Goal: Task Accomplishment & Management: Manage account settings

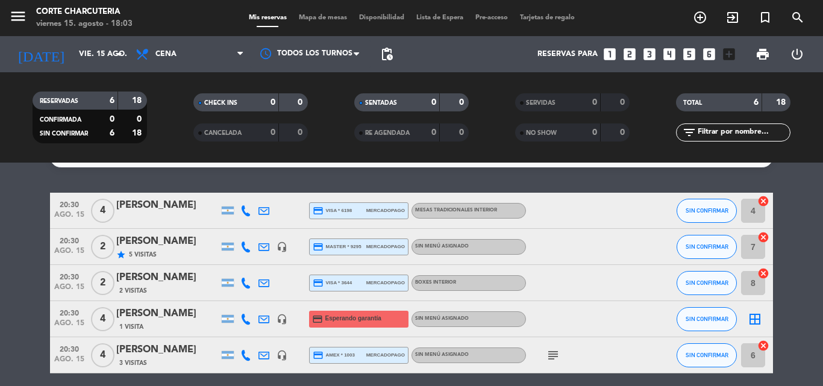
scroll to position [24, 0]
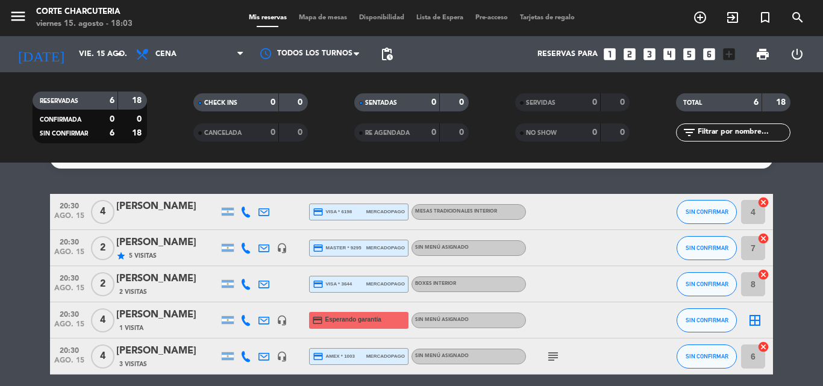
click at [757, 318] on icon "border_all" at bounding box center [754, 320] width 14 height 14
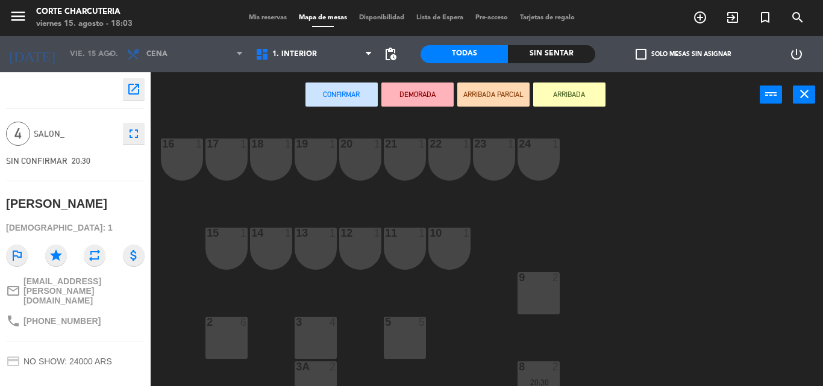
click at [409, 334] on div "5 5" at bounding box center [405, 338] width 42 height 42
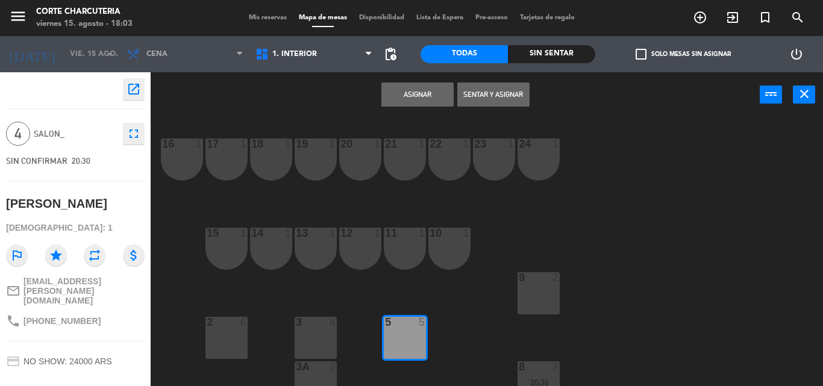
click at [419, 97] on button "Asignar" at bounding box center [417, 94] width 72 height 24
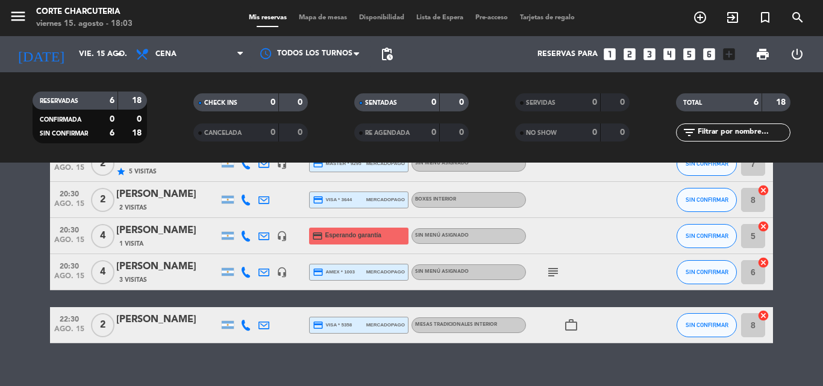
scroll to position [101, 0]
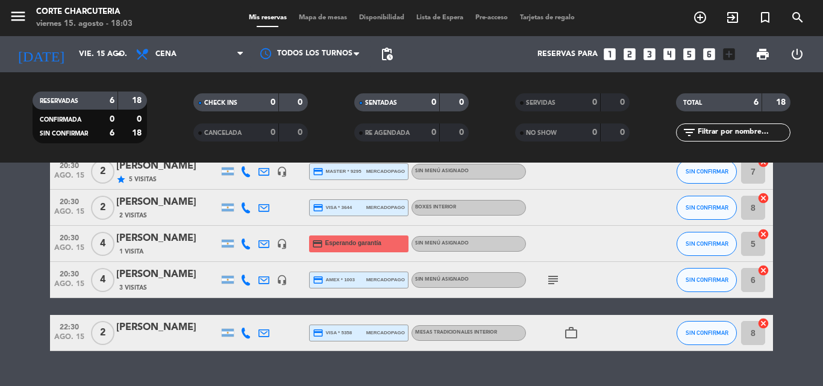
click at [572, 329] on icon "work_outline" at bounding box center [571, 333] width 14 height 14
click at [1, 287] on bookings-row "20:30 ago. 15 4 [PERSON_NAME] credit_card visa * 6198 mercadopago MESAS TRADICI…" at bounding box center [411, 234] width 823 height 234
click at [750, 329] on input "8" at bounding box center [753, 333] width 24 height 24
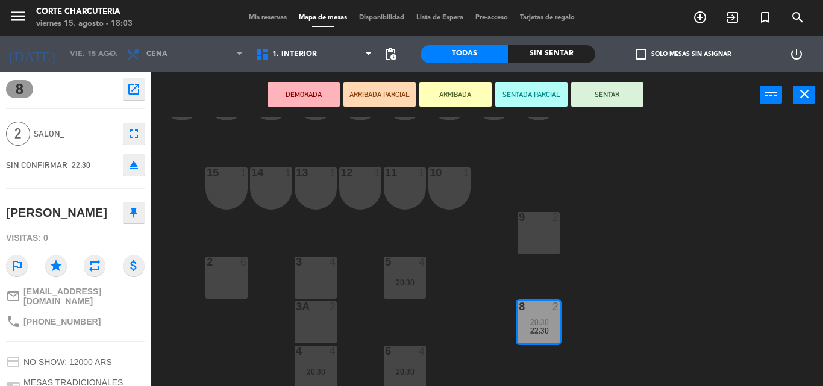
scroll to position [61, 0]
click at [607, 239] on div "16 1 17 1 18 1 19 1 20 1 21 1 22 1 23 1 24 1 15 1 14 1 13 1 12 1 11 1 10 1 9 2 …" at bounding box center [491, 251] width 664 height 269
click at [535, 226] on div "9 2" at bounding box center [538, 232] width 42 height 42
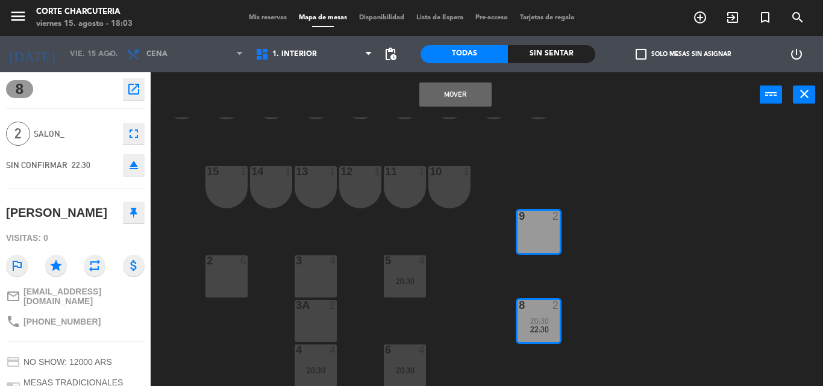
click at [469, 90] on button "Mover" at bounding box center [455, 94] width 72 height 24
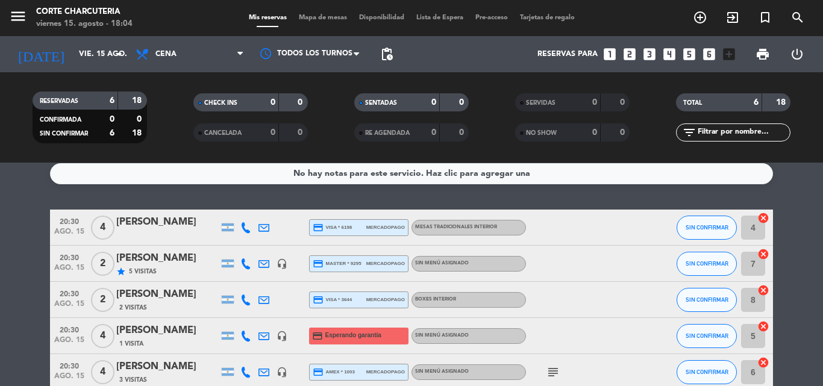
scroll to position [7, 0]
